Goal: Complete application form

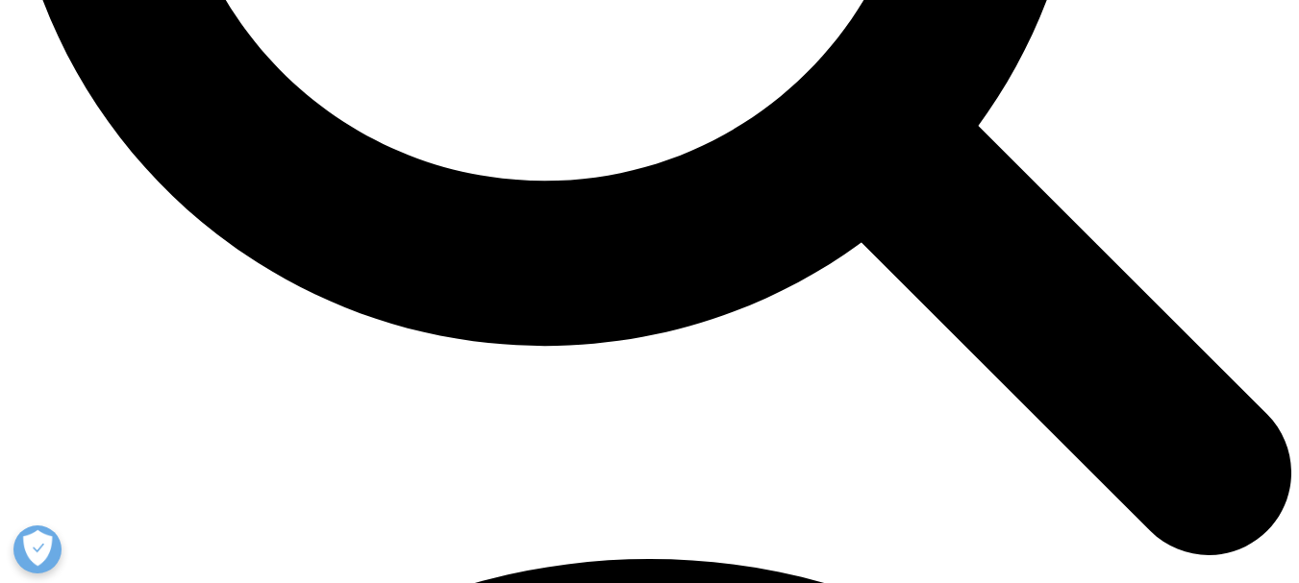
scroll to position [1751, 0]
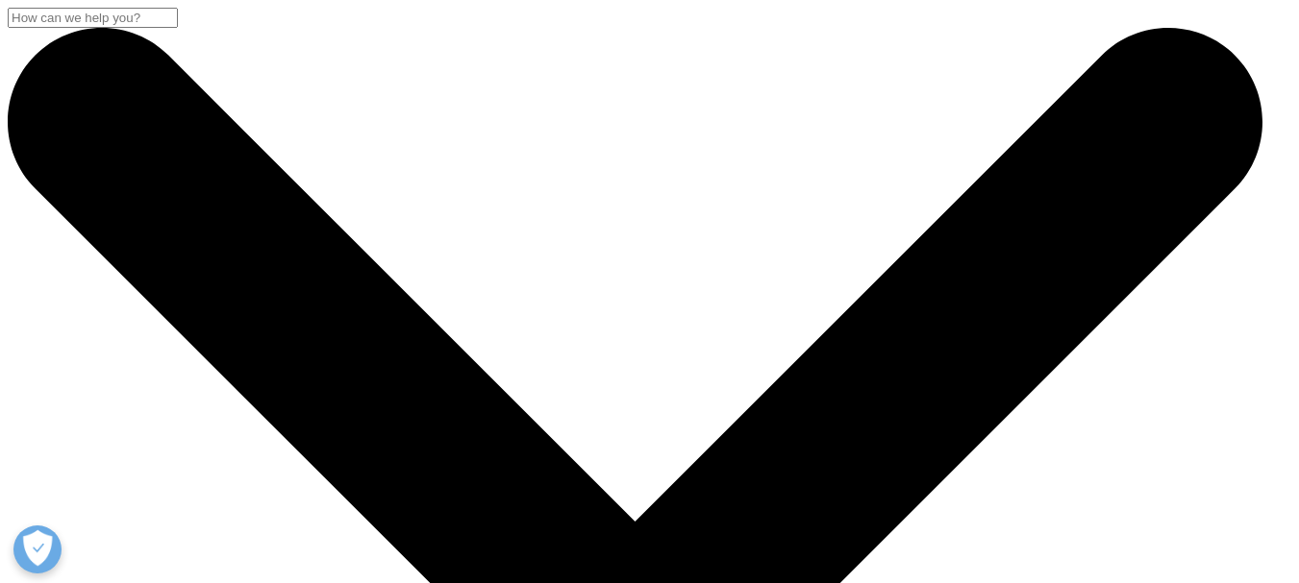
select select "Other"
type input "Mary"
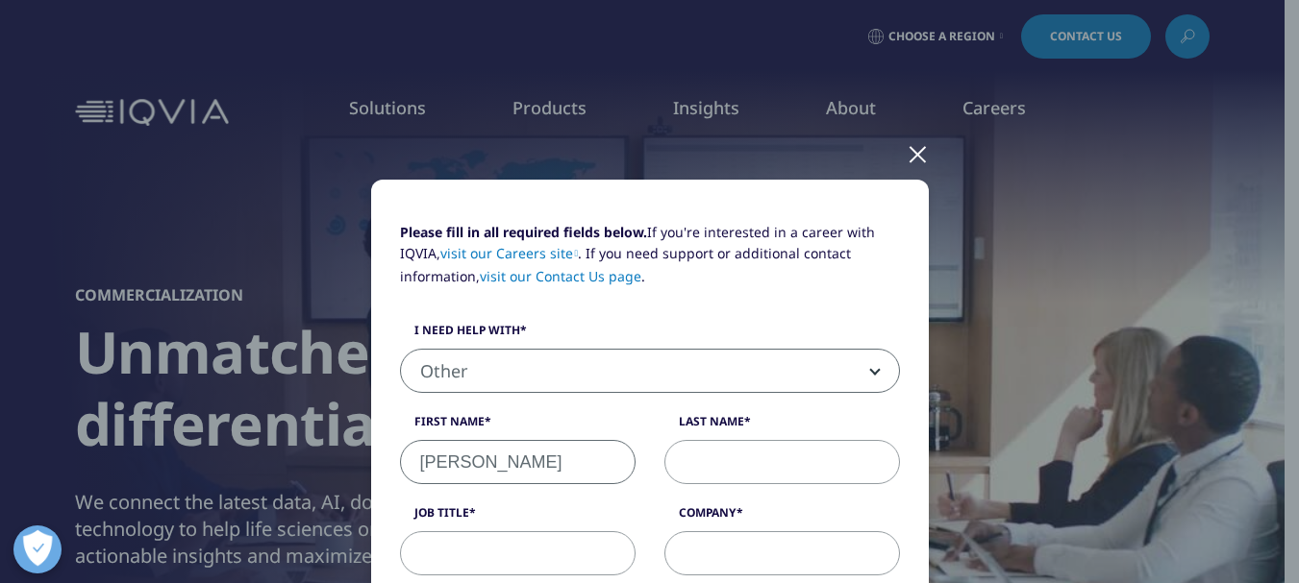
click at [683, 469] on input "Last Name" at bounding box center [782, 462] width 236 height 44
type input "Ann"
click at [533, 541] on input "Job Title" at bounding box center [518, 554] width 236 height 44
paste input "Subject: We Are Seeking Sponsors – Pharma-PPBC 2025 | October 8–9, Geneva, Swit…"
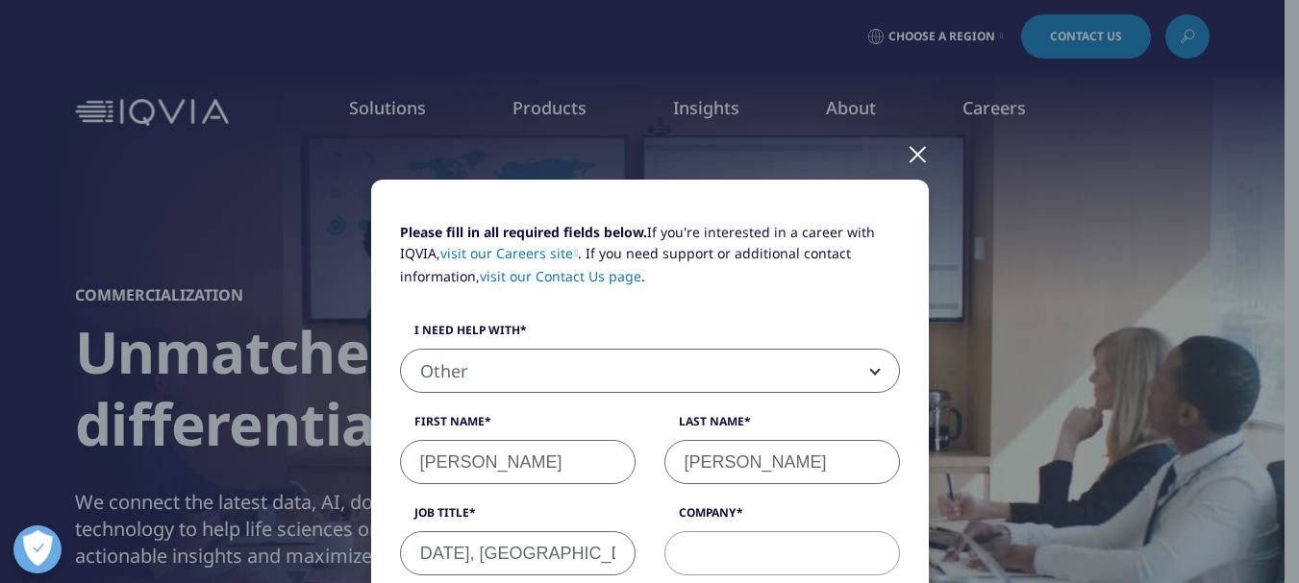
type input "Subject: We Are Seeking Sponsors – Pharma-PPBC 2025 | October 8–9, Geneva, Swit…"
click at [752, 539] on input "Company" at bounding box center [782, 554] width 236 height 44
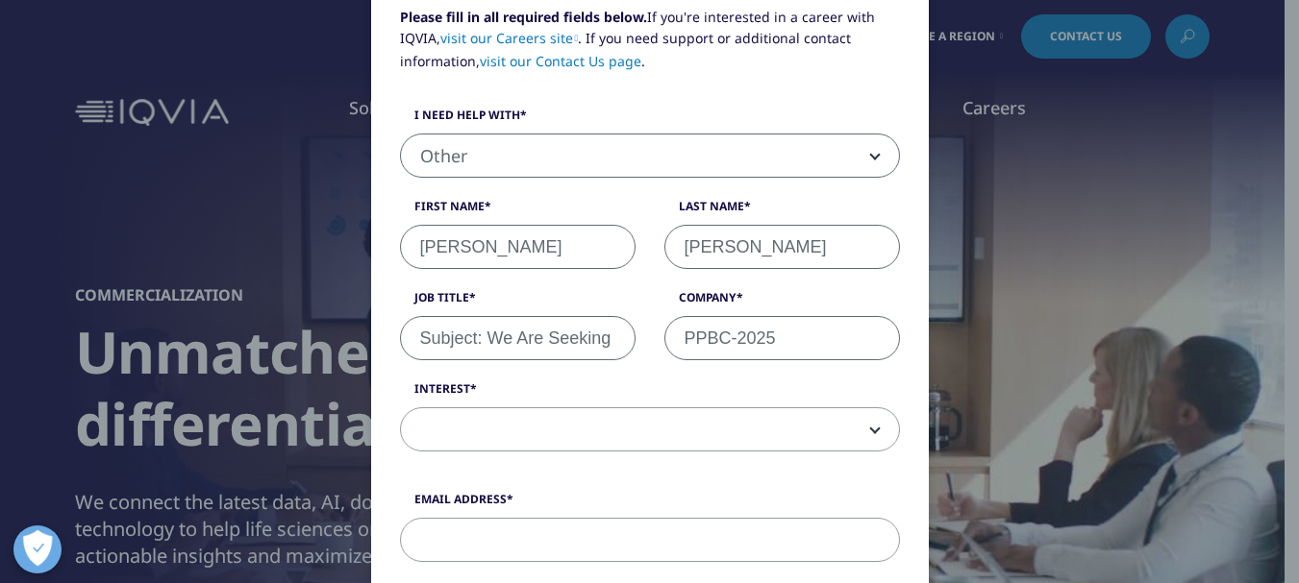
scroll to position [288, 0]
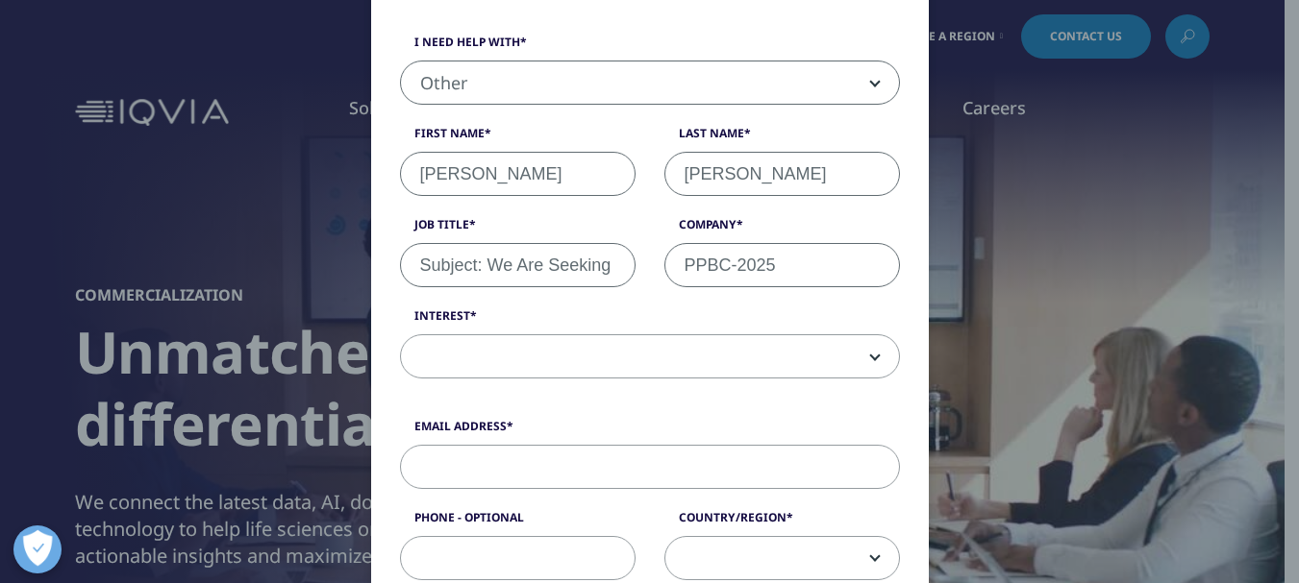
type input "PPBC-2025"
click at [566, 369] on span at bounding box center [650, 357] width 498 height 44
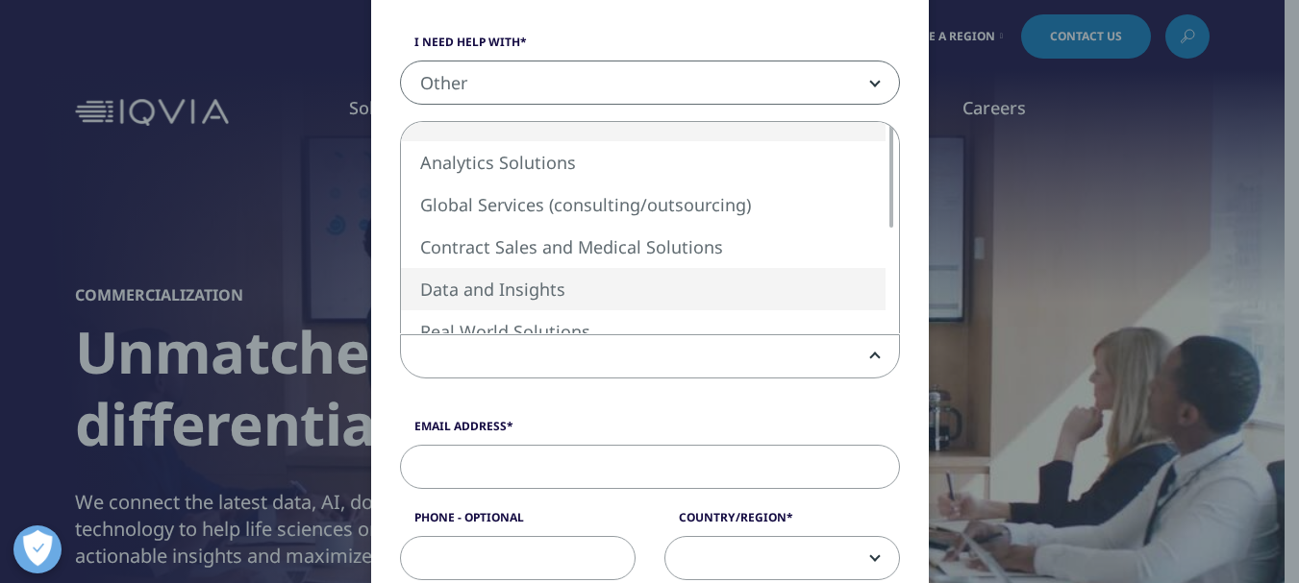
drag, startPoint x: 1105, startPoint y: 289, endPoint x: 918, endPoint y: 310, distance: 188.5
click at [1106, 289] on div "Please fill in all required fields below. If you're interested in a career with…" at bounding box center [650, 557] width 1134 height 1690
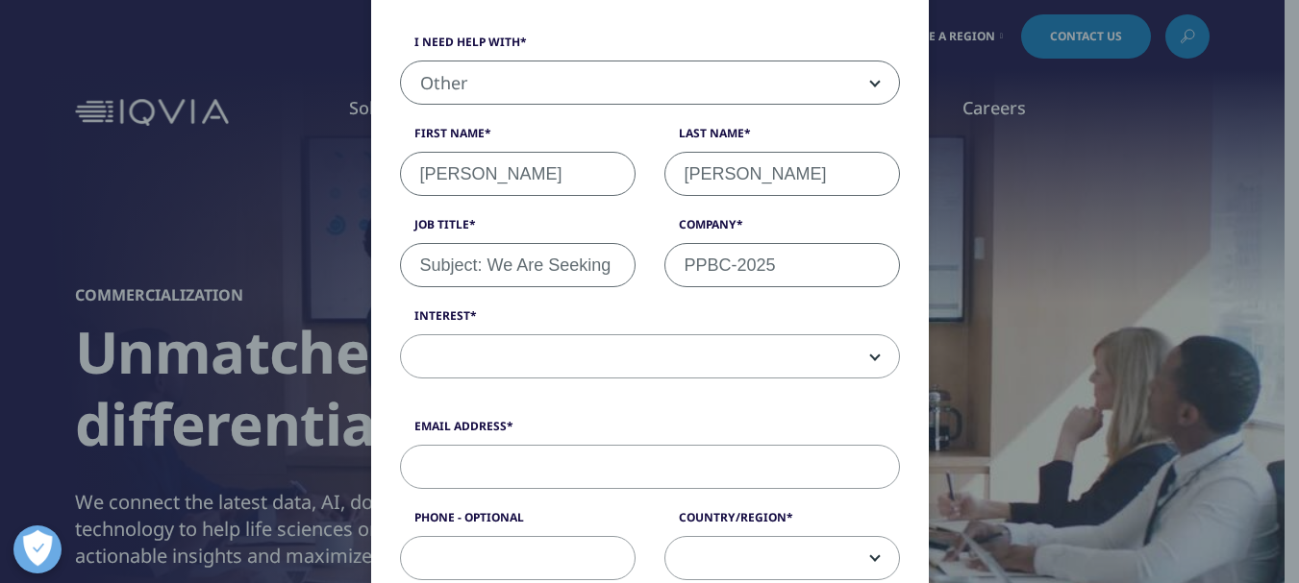
click at [624, 356] on span at bounding box center [650, 357] width 498 height 44
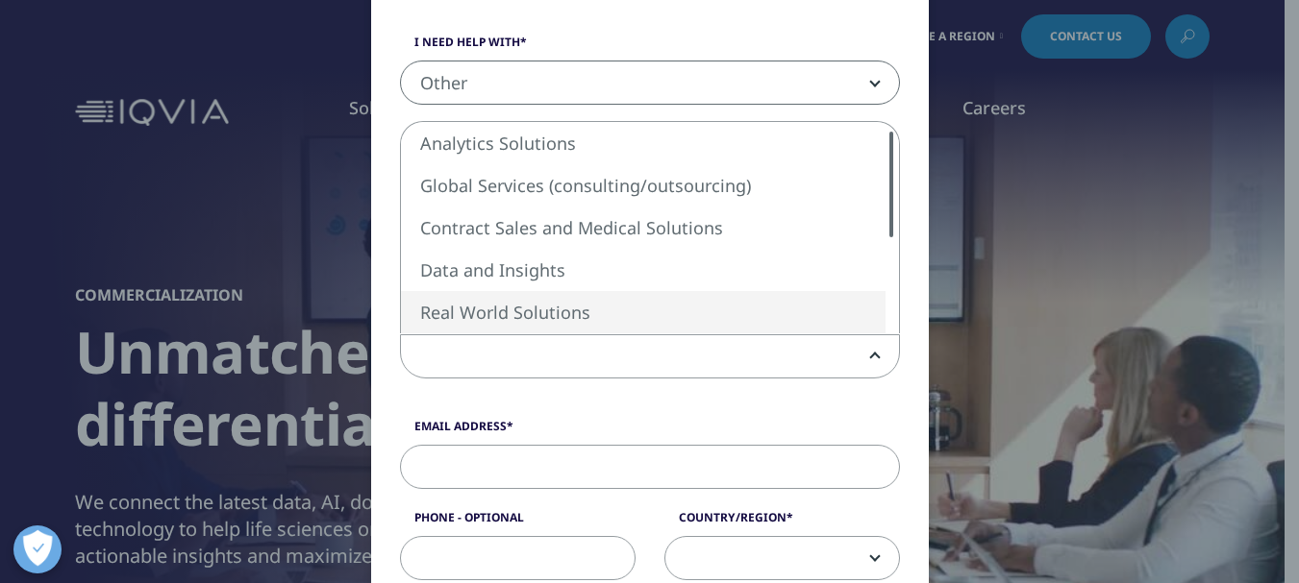
scroll to position [510, 0]
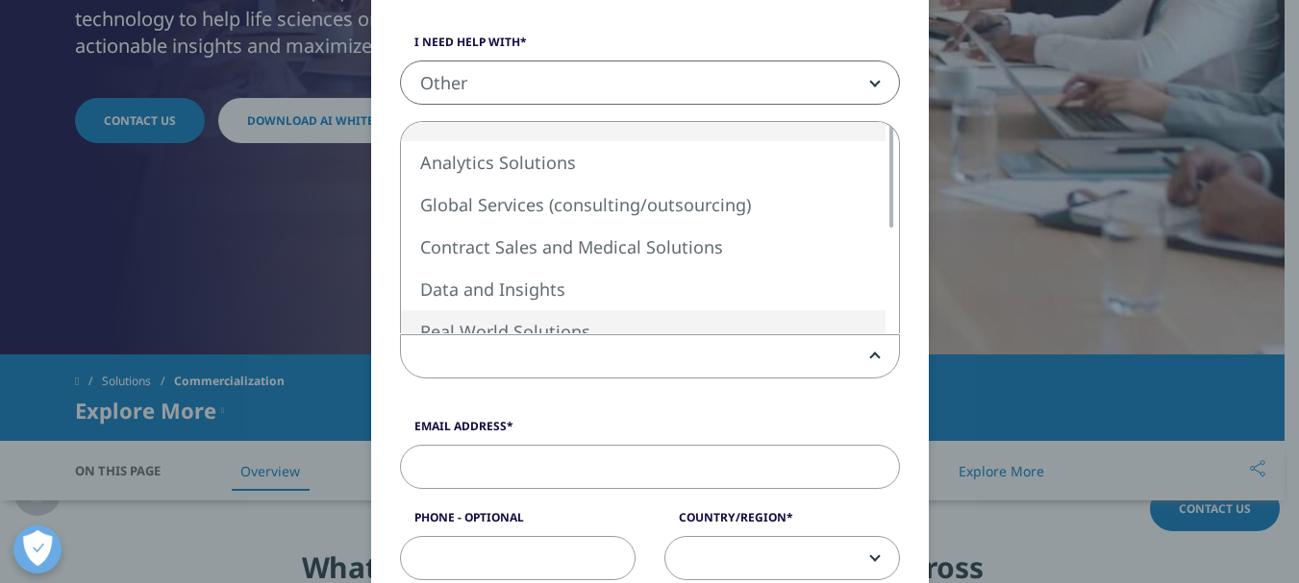
click at [621, 382] on div "Please fill in all required fields below. If you're interested in a career with…" at bounding box center [649, 166] width 529 height 465
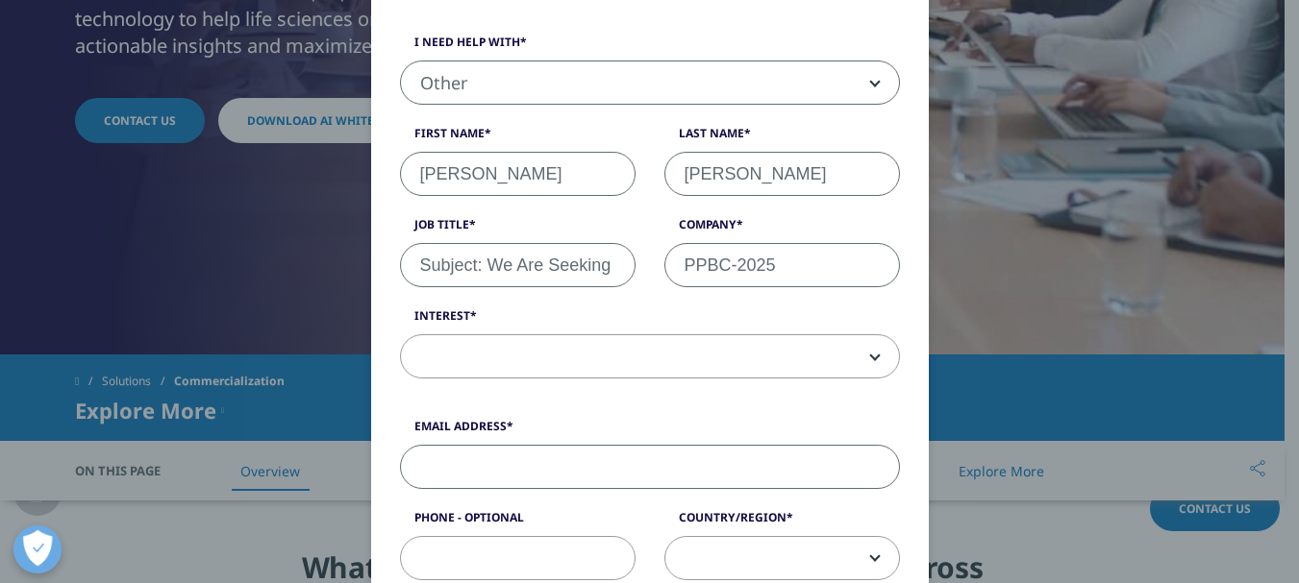
click at [555, 467] on input "Email Address" at bounding box center [650, 467] width 500 height 44
click at [704, 362] on span at bounding box center [650, 357] width 498 height 44
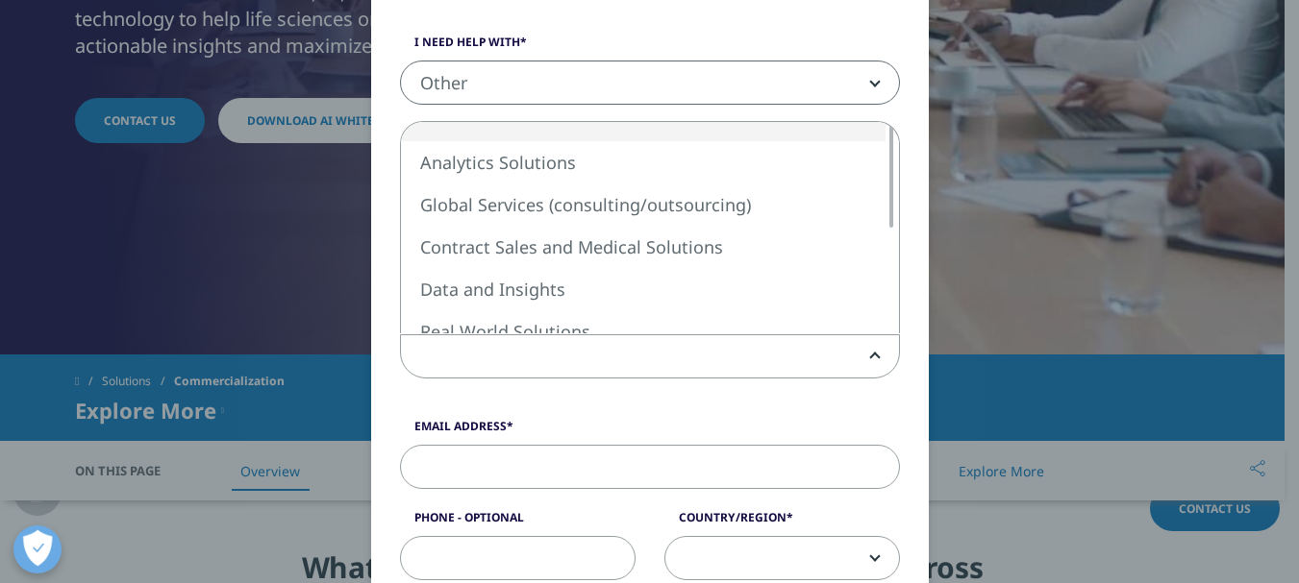
click at [651, 465] on input "Email Address" at bounding box center [650, 467] width 500 height 44
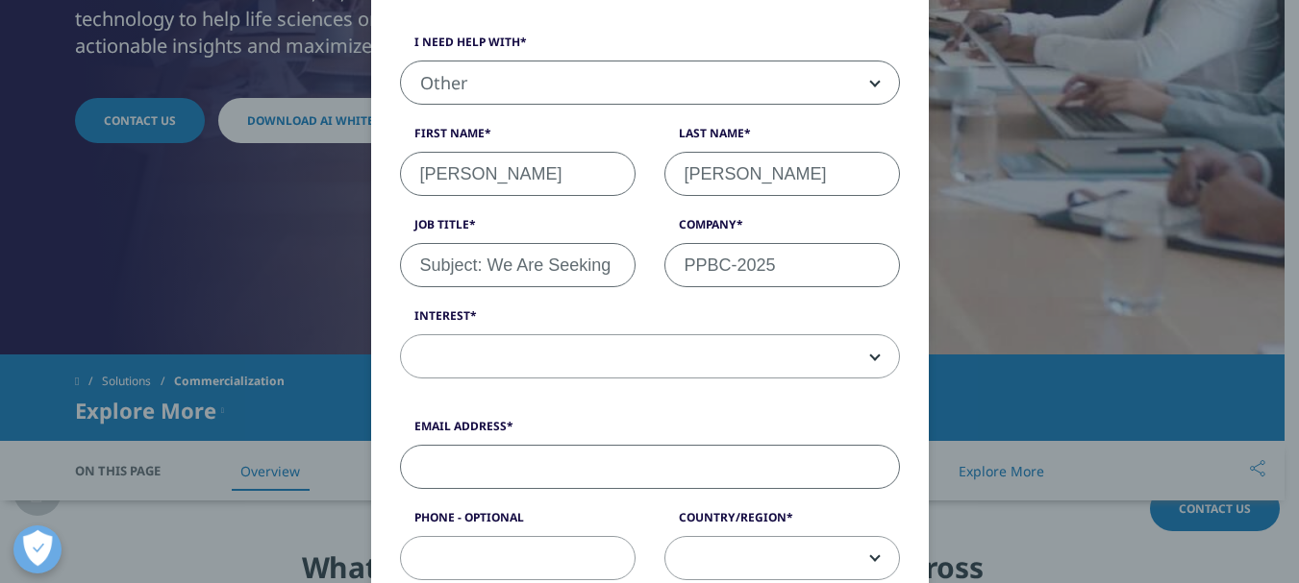
paste input "pharma@sciconferenceglobal.com"
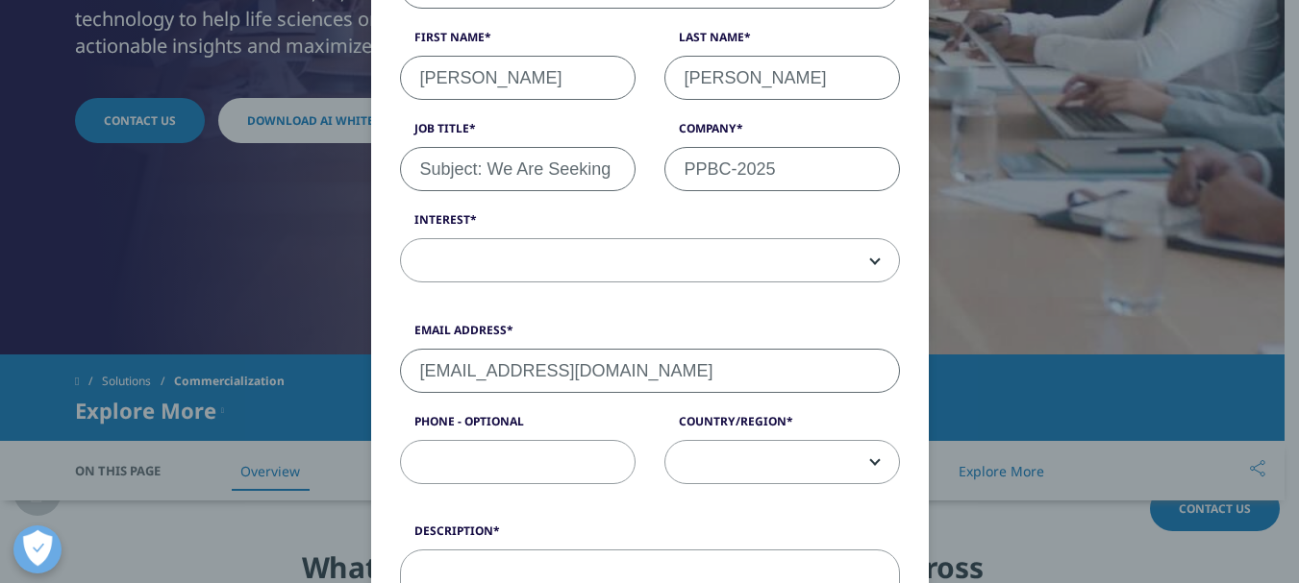
type input "pharma@sciconferenceglobal.com"
click at [582, 468] on input "Phone - Optional" at bounding box center [518, 462] width 236 height 44
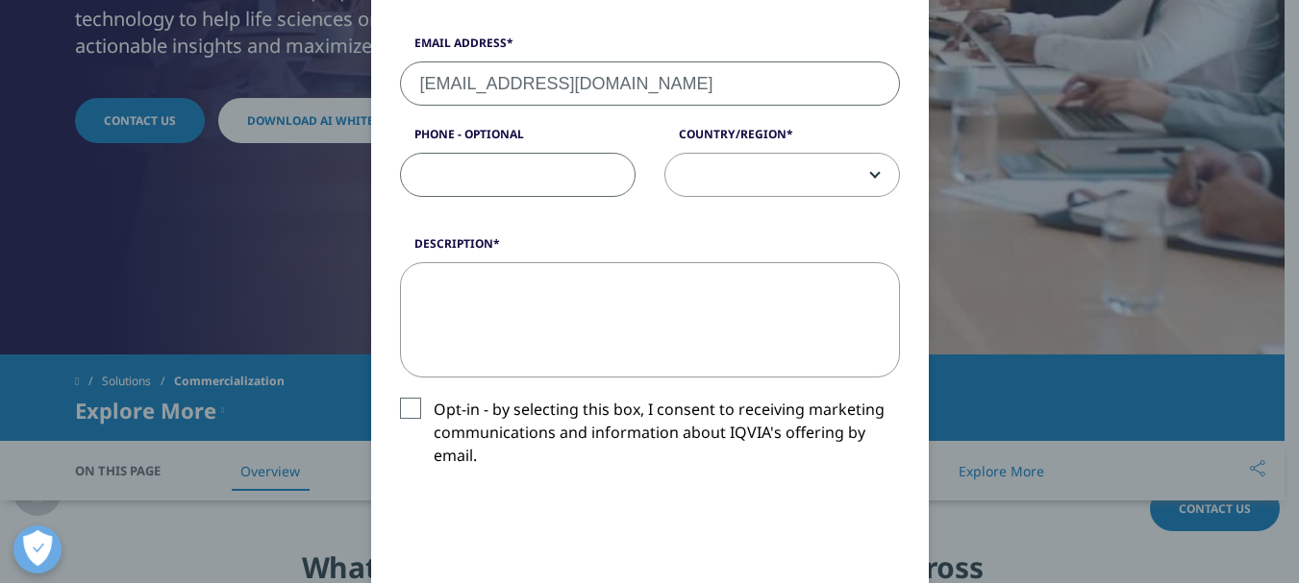
scroll to position [673, 0]
click at [591, 327] on textarea "Description" at bounding box center [650, 318] width 500 height 115
paste textarea "Dear. , I am Mary Ann, Conference Manager for Pharma-PPBC 2025, taking place on…"
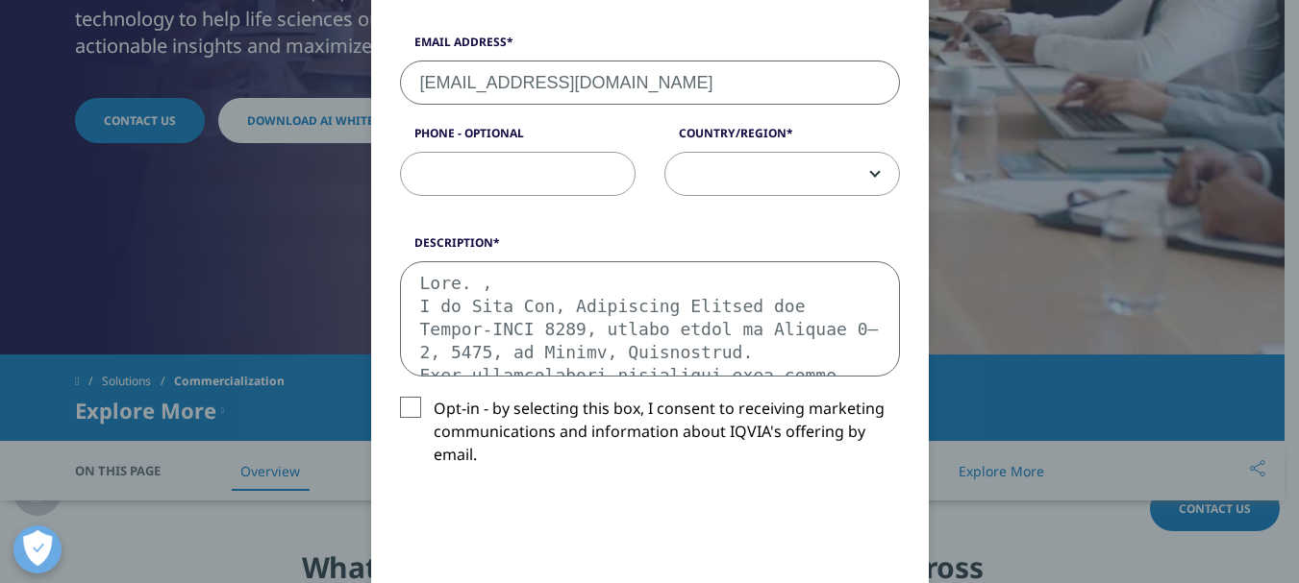
scroll to position [1142, 0]
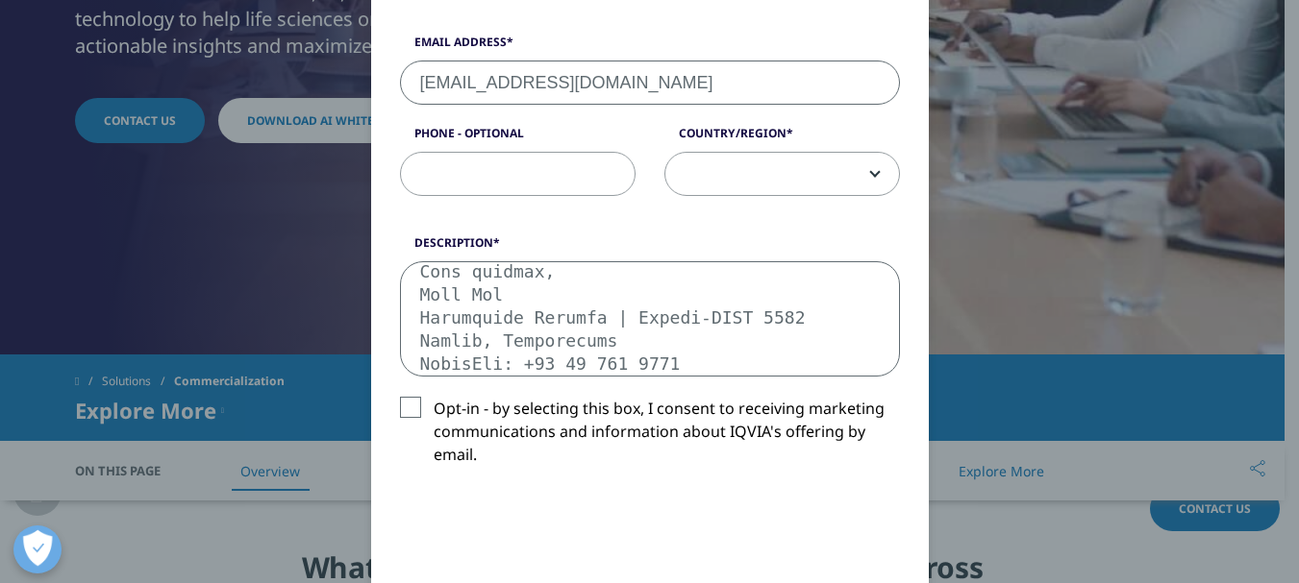
type textarea "Dear. , I am Mary Ann, Conference Manager for Pharma-PPBC 2025, taking place on…"
click at [566, 186] on input "Phone - Optional" at bounding box center [518, 174] width 236 height 44
paste input "41 77 414 4691"
type input "41 77 414 4691"
click at [859, 172] on span at bounding box center [782, 175] width 234 height 44
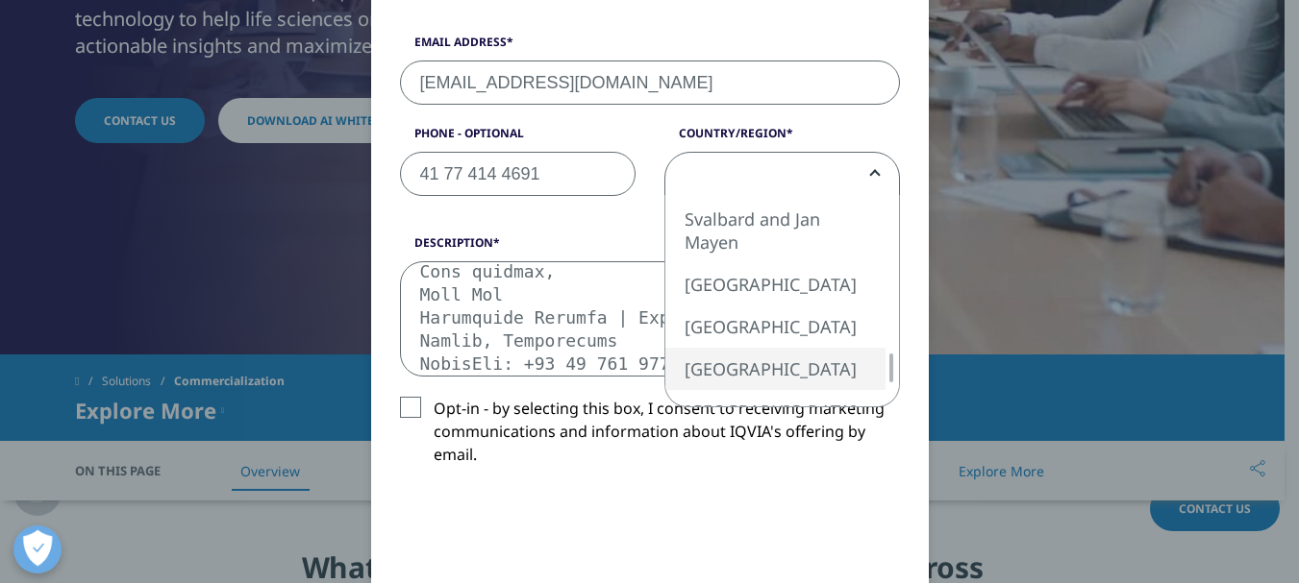
select select "[GEOGRAPHIC_DATA]"
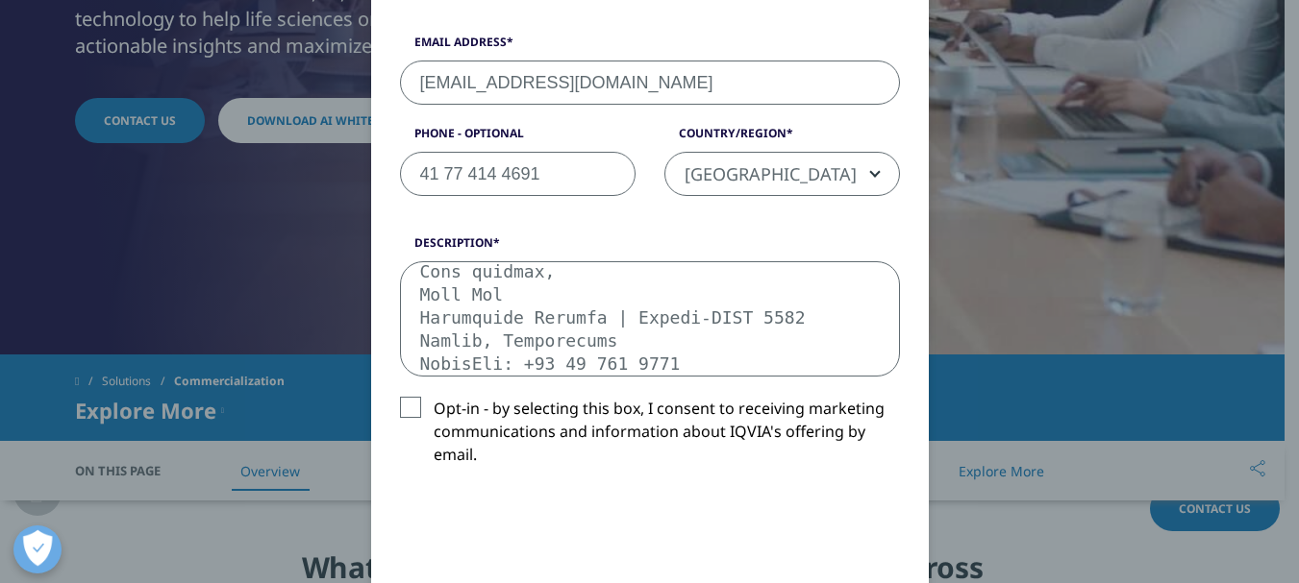
click at [410, 418] on label "Opt-in - by selecting this box, I consent to receiving marketing communications…" at bounding box center [650, 437] width 500 height 80
click at [434, 397] on input "Opt-in - by selecting this box, I consent to receiving marketing communications…" at bounding box center [434, 397] width 0 height 0
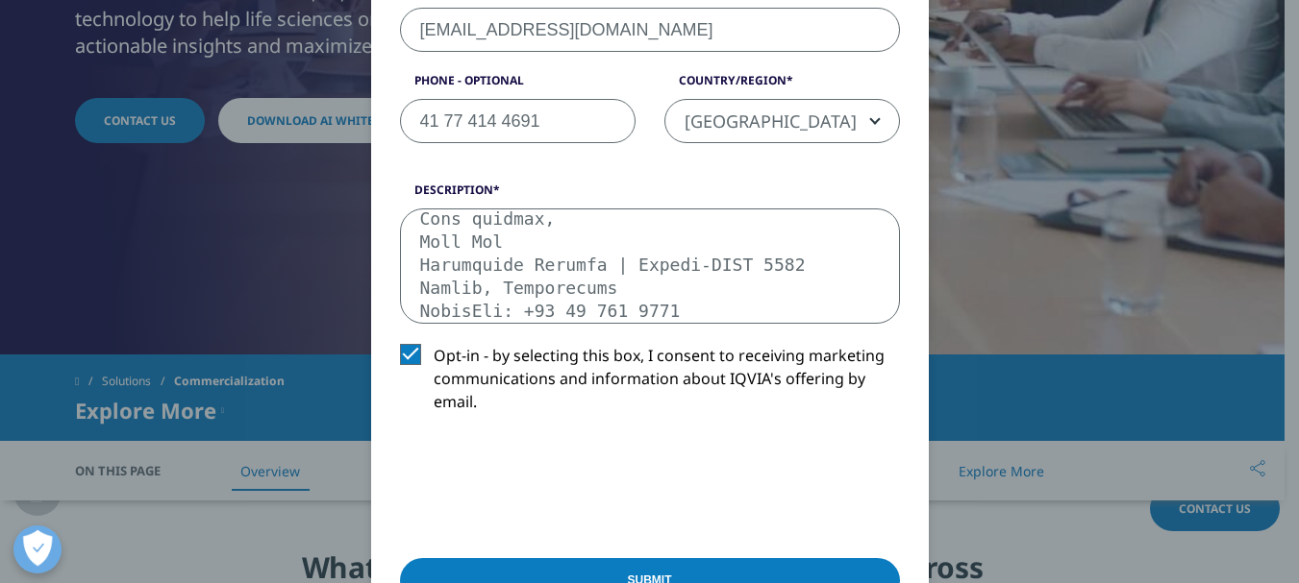
scroll to position [769, 0]
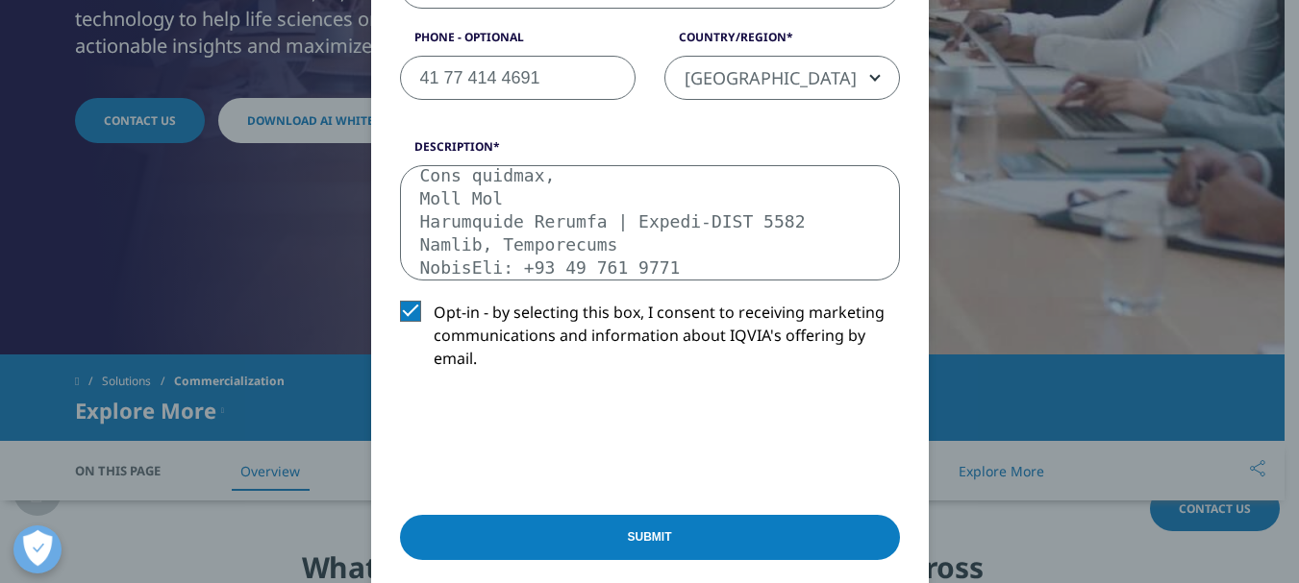
click at [534, 544] on input "Submit" at bounding box center [650, 537] width 500 height 45
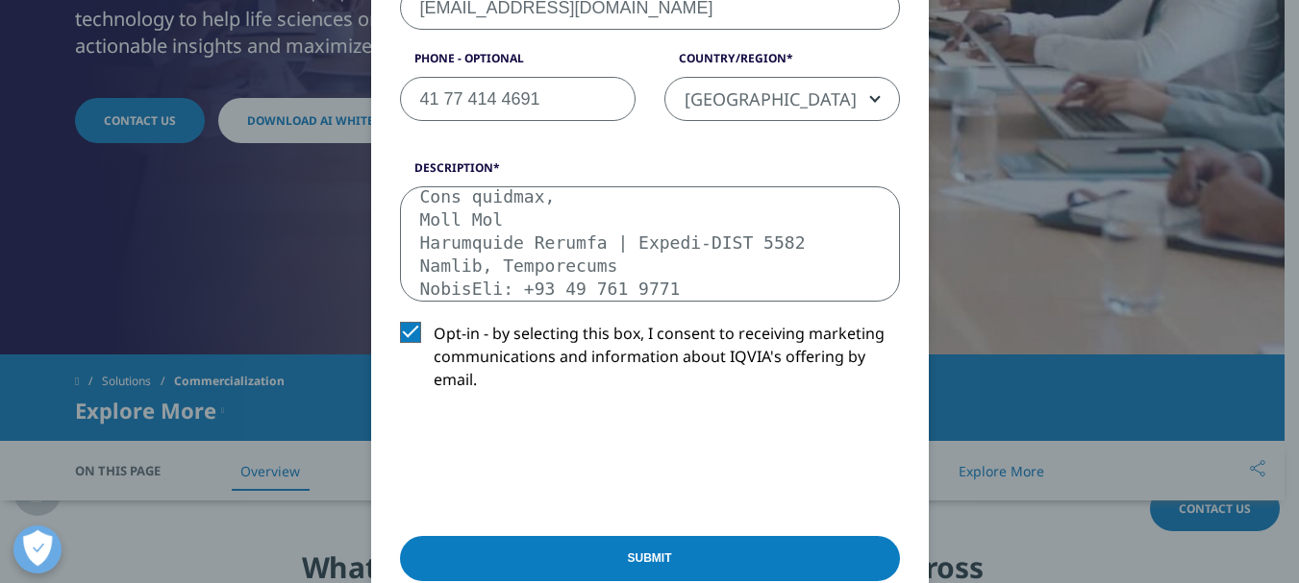
scroll to position [331, 0]
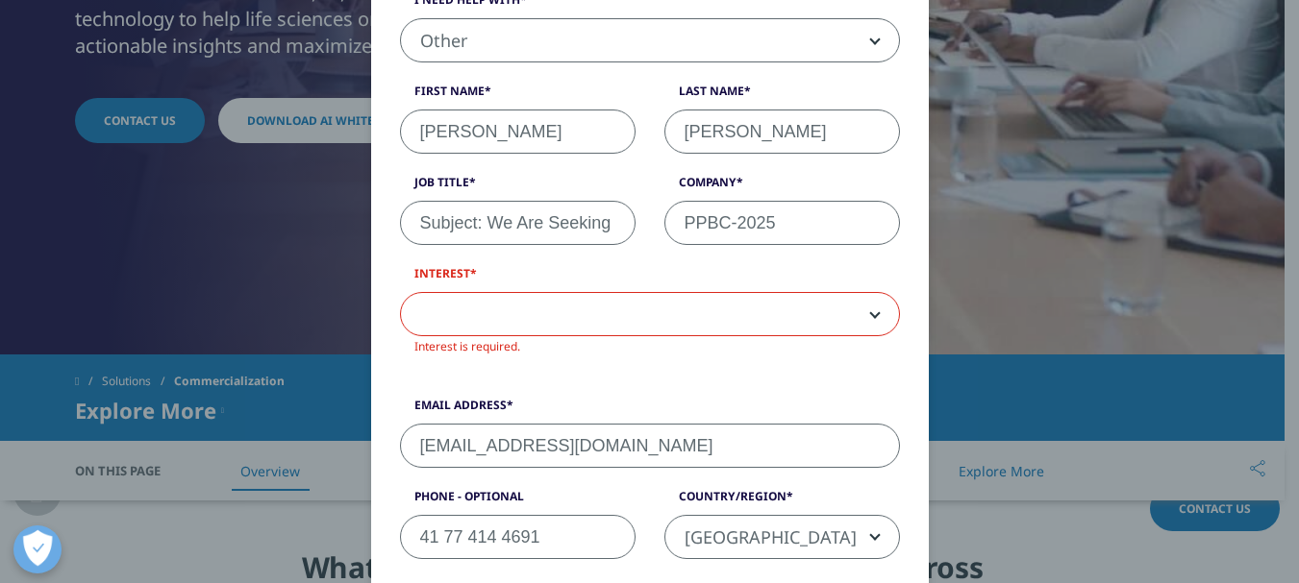
click at [871, 314] on b at bounding box center [871, 314] width 0 height 0
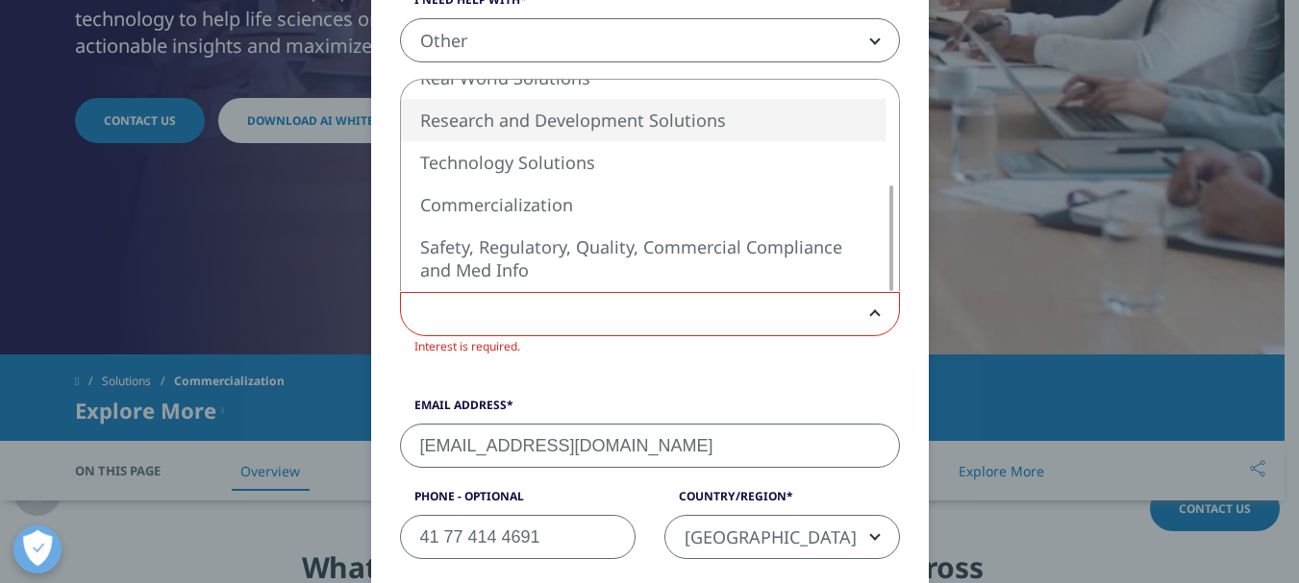
select select "Research and Development Solutions"
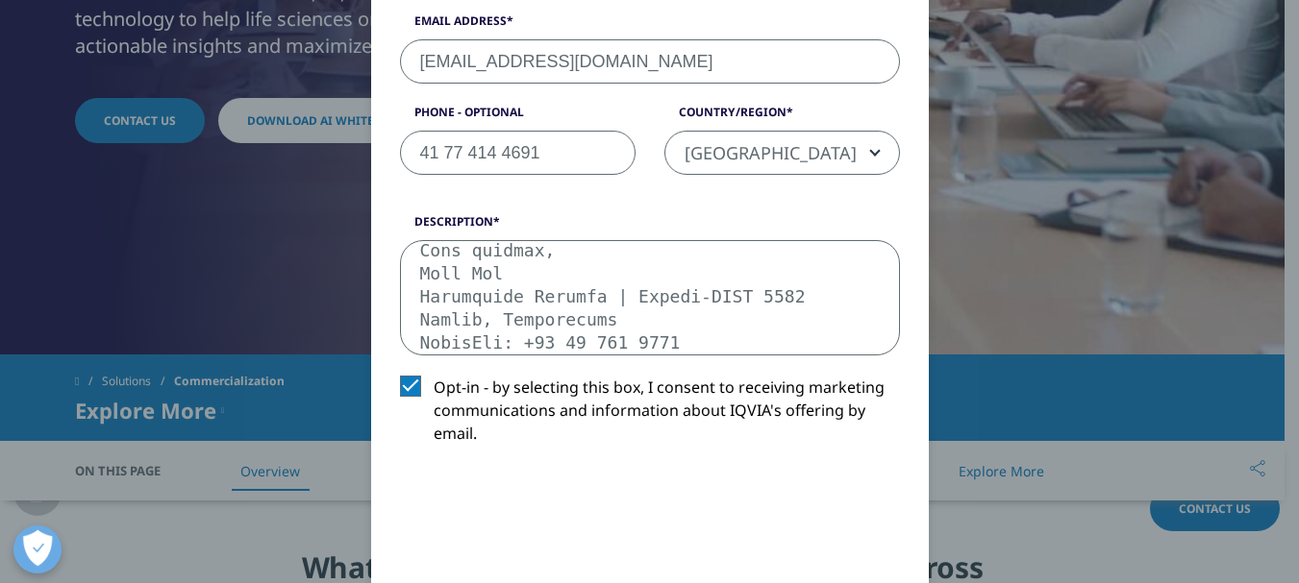
scroll to position [1127, 0]
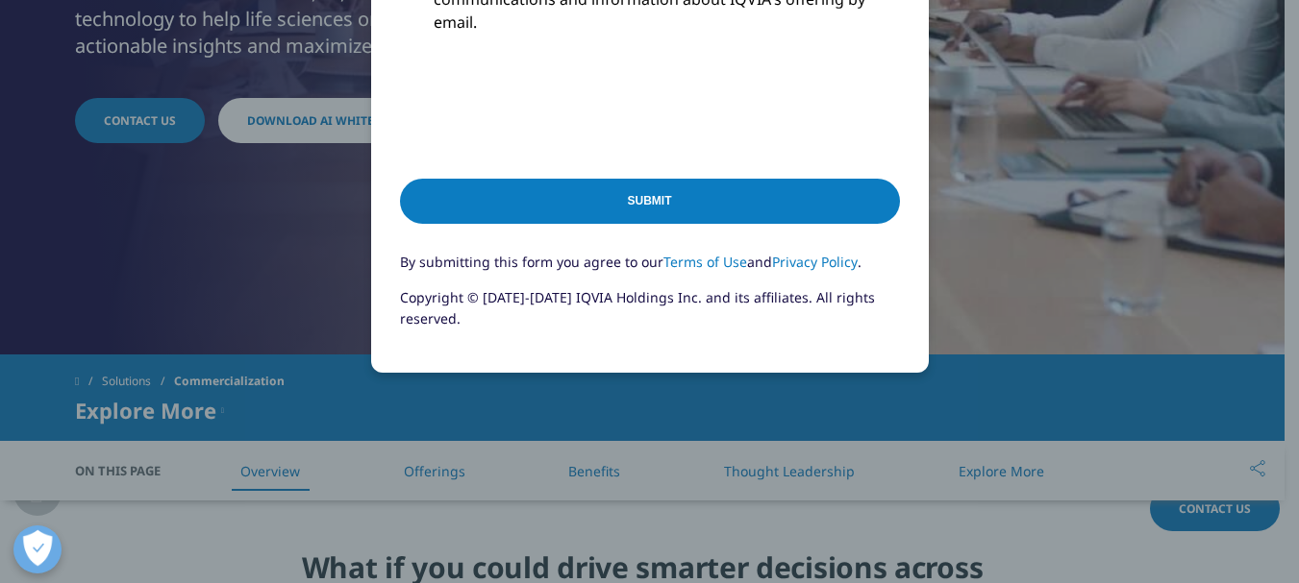
click at [626, 179] on input "Submit" at bounding box center [650, 201] width 500 height 45
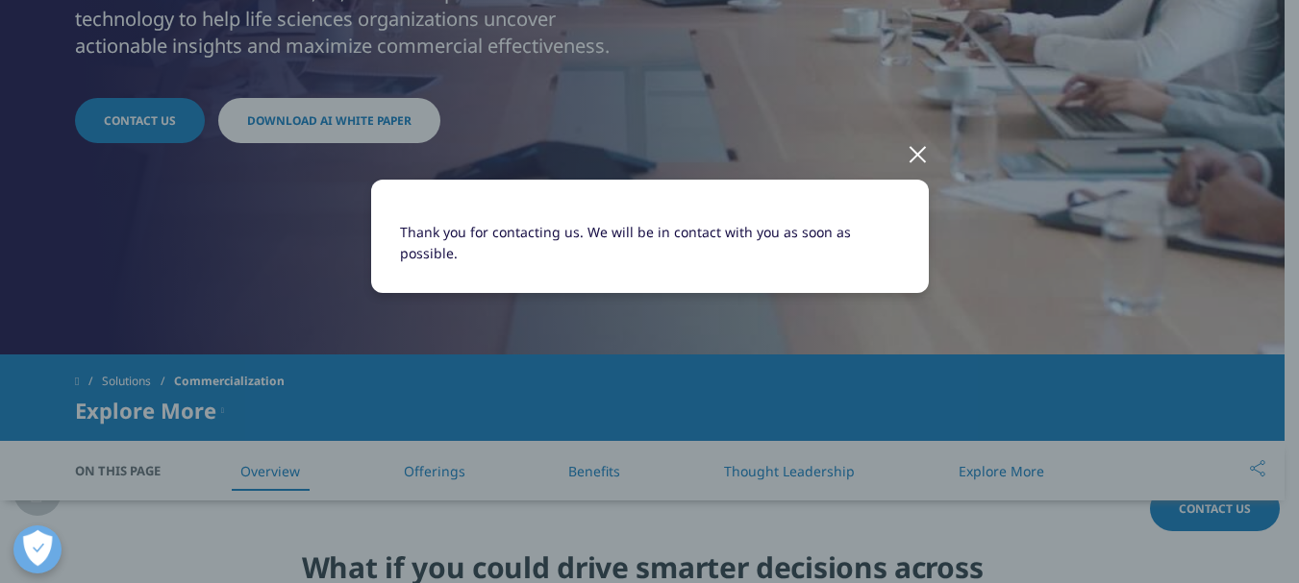
scroll to position [0, 0]
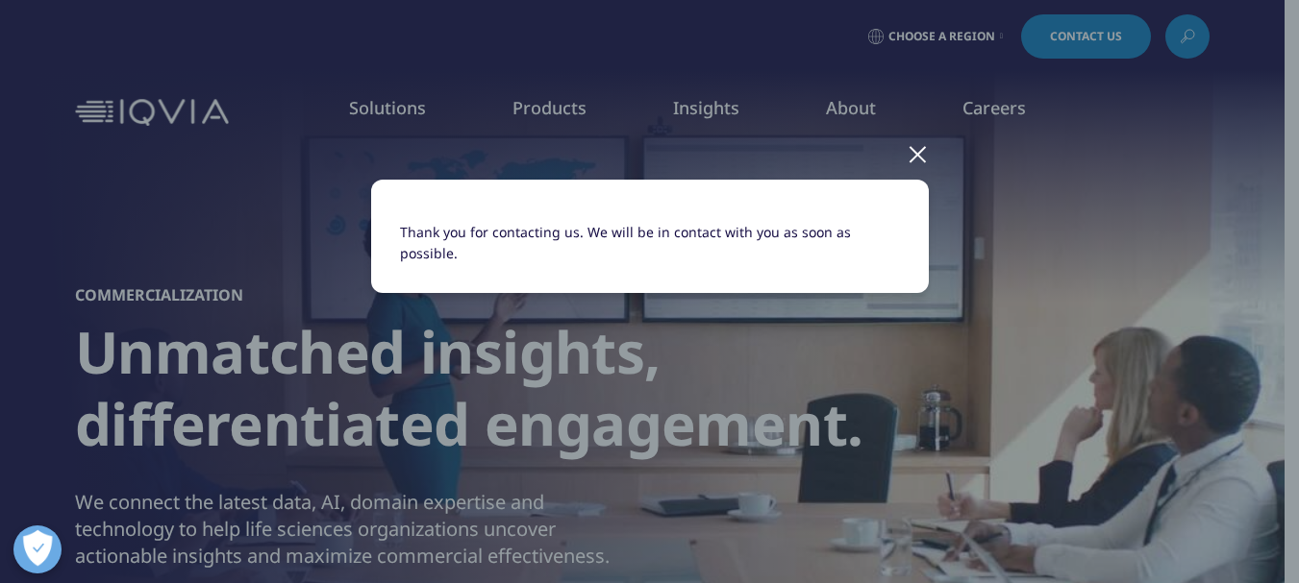
click at [917, 163] on div at bounding box center [917, 153] width 22 height 53
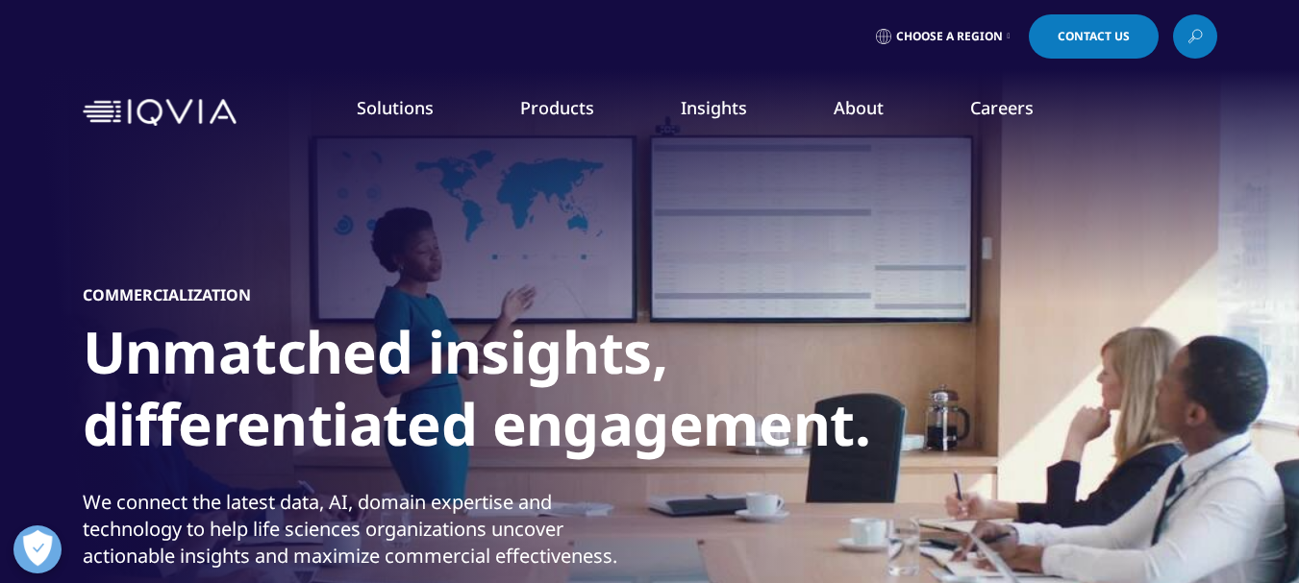
click at [852, 119] on link "About" at bounding box center [858, 107] width 50 height 23
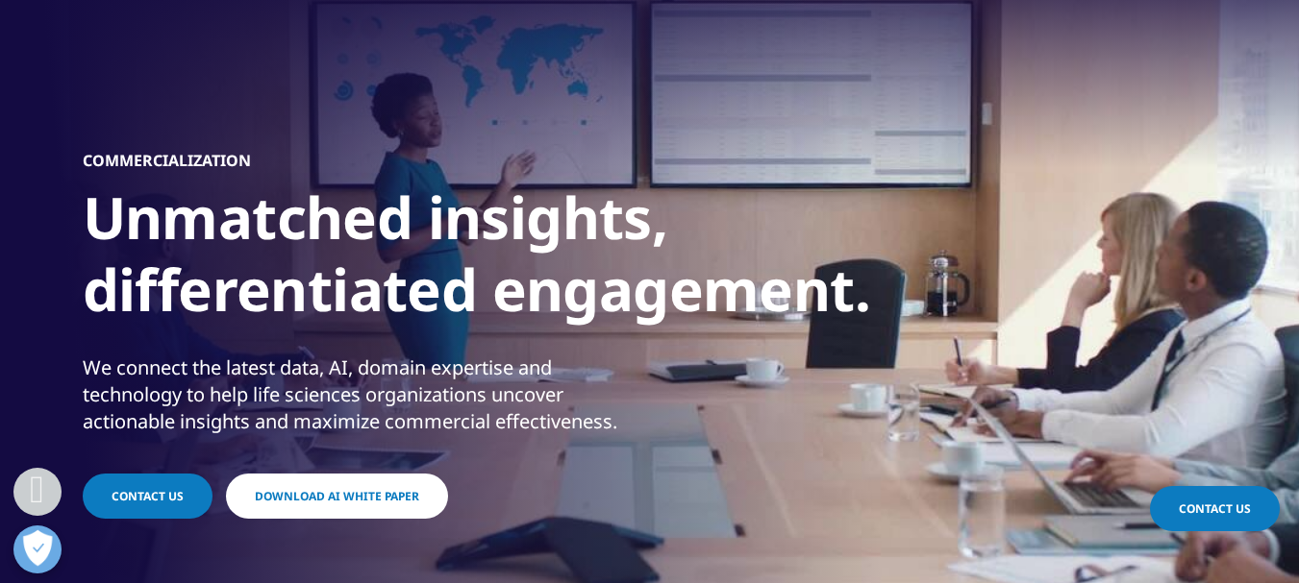
scroll to position [385, 0]
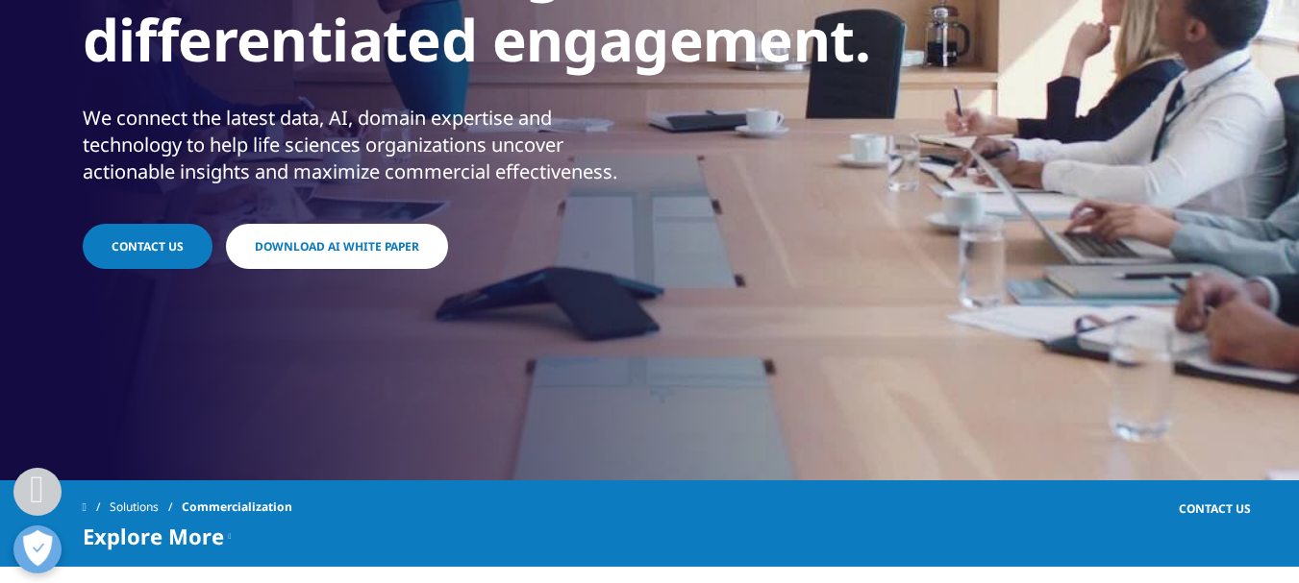
click at [165, 247] on span "Contact Us" at bounding box center [148, 246] width 72 height 16
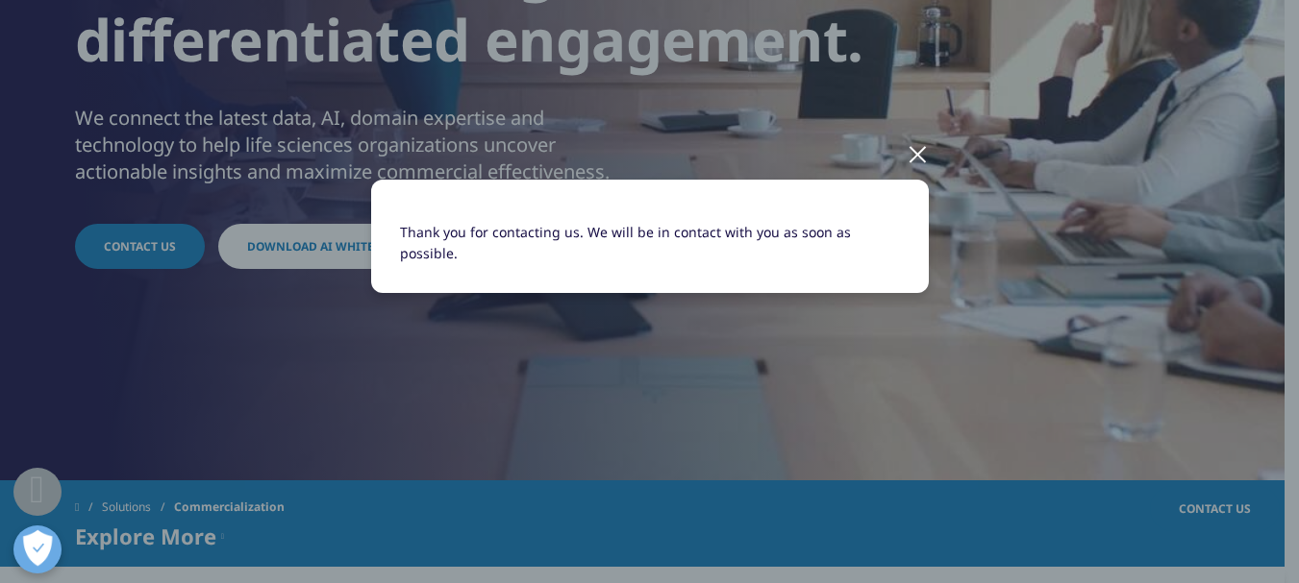
click at [926, 172] on div at bounding box center [917, 153] width 22 height 53
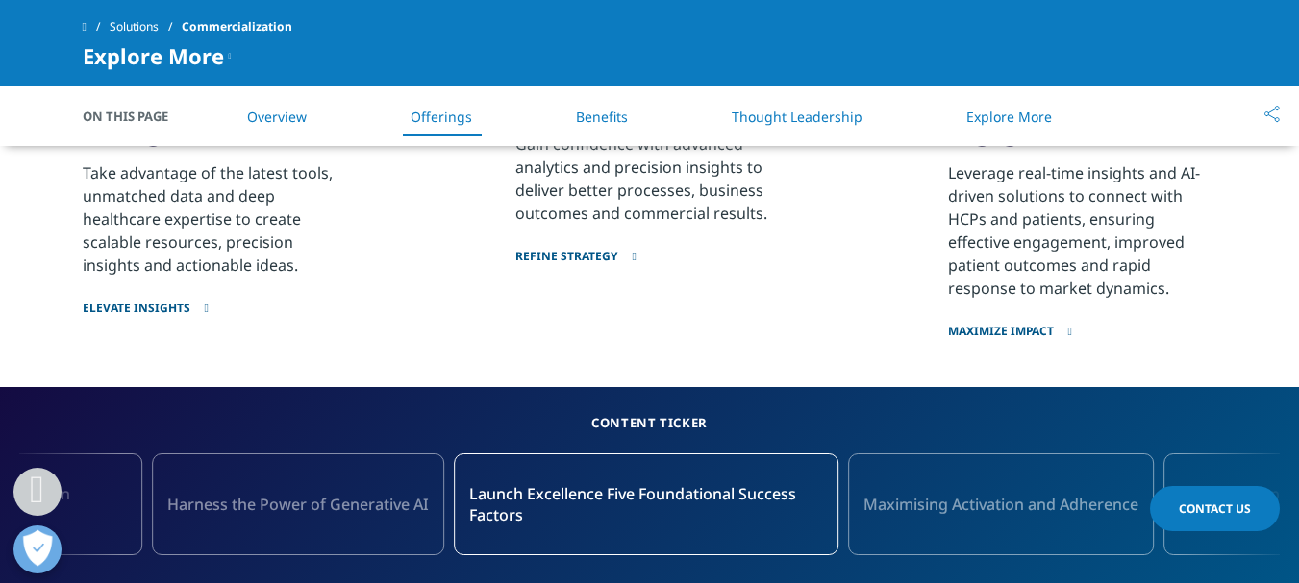
scroll to position [1826, 0]
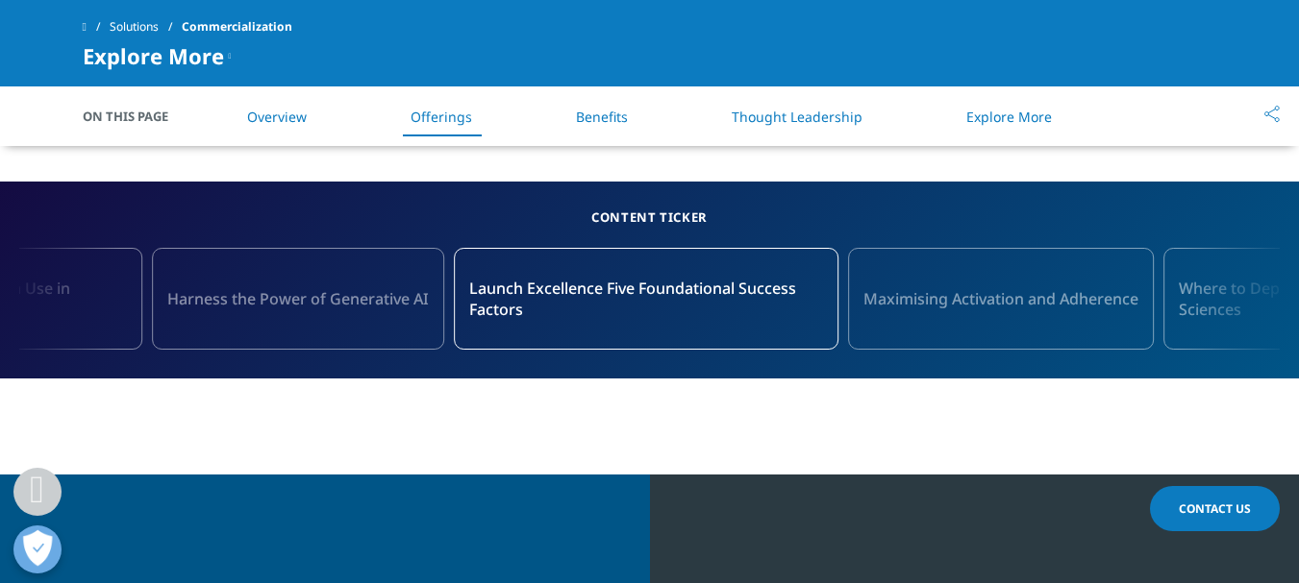
click at [1218, 501] on span "Contact Us" at bounding box center [1215, 509] width 72 height 16
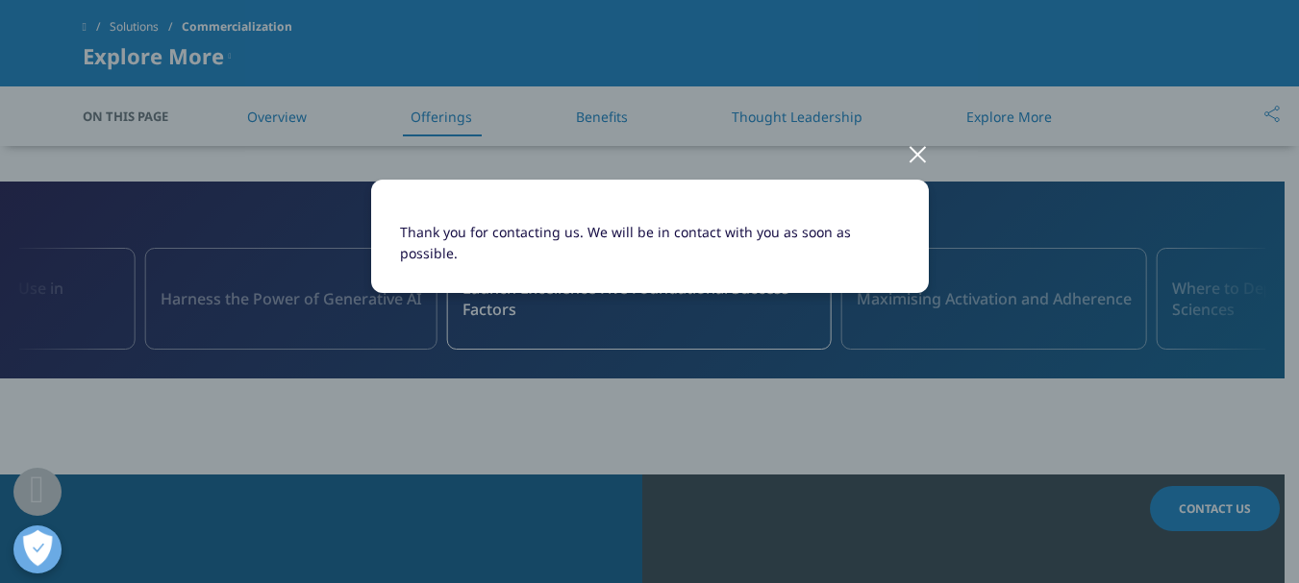
click at [909, 173] on div at bounding box center [917, 153] width 22 height 53
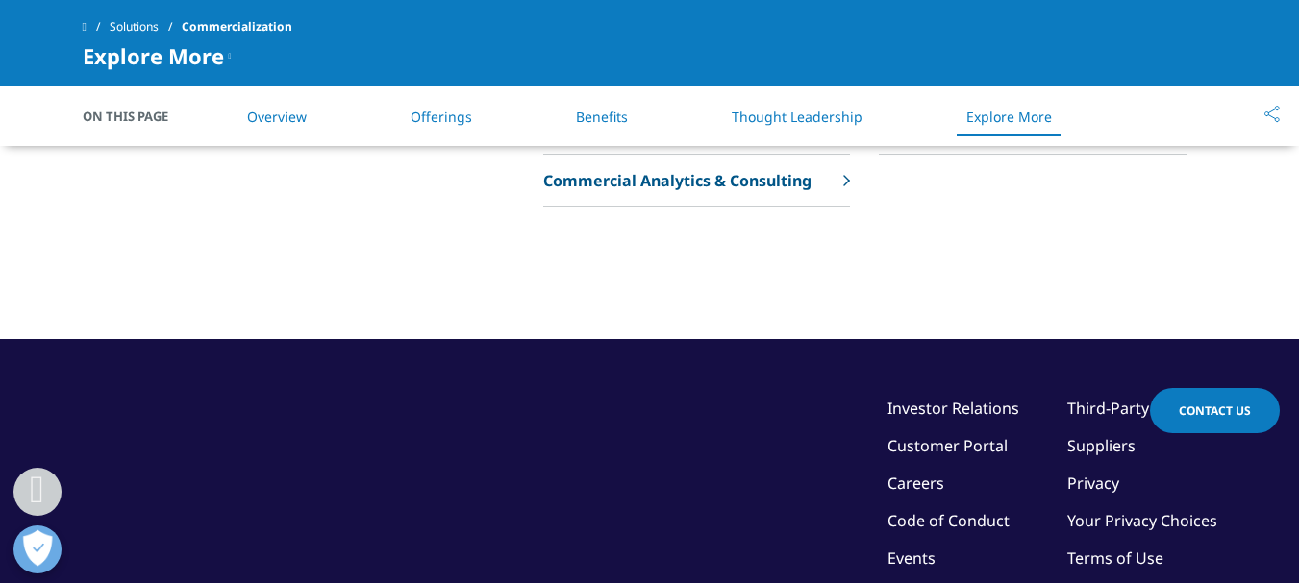
scroll to position [5885, 0]
